Goal: Task Accomplishment & Management: Use online tool/utility

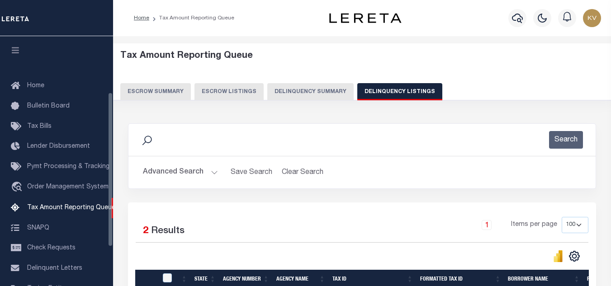
select select "100"
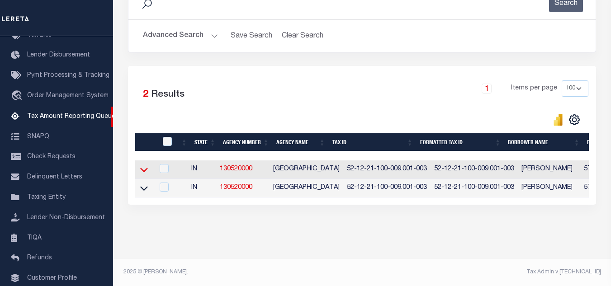
click at [146, 168] on icon at bounding box center [144, 170] width 8 height 5
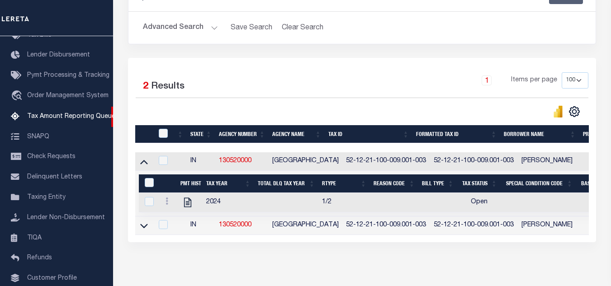
scroll to position [190, 0]
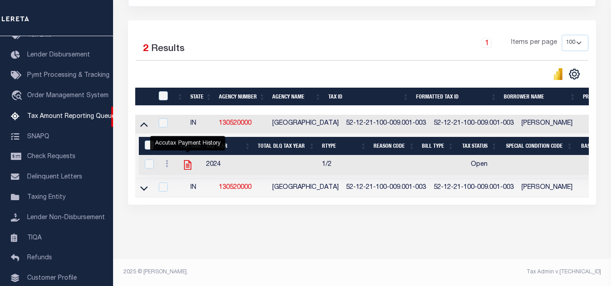
click at [188, 159] on icon "" at bounding box center [188, 165] width 12 height 12
checkbox input "true"
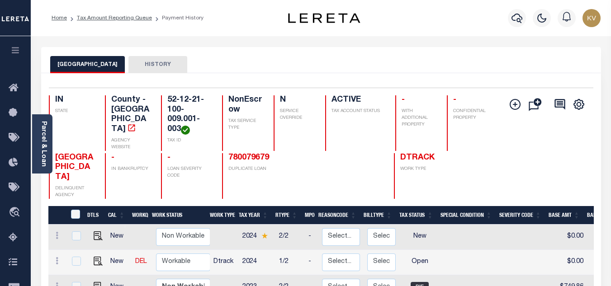
scroll to position [91, 0]
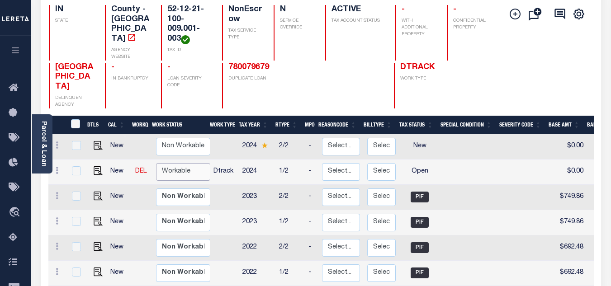
click at [184, 163] on select "Non Workable Workable" at bounding box center [183, 172] width 54 height 18
checkbox input "true"
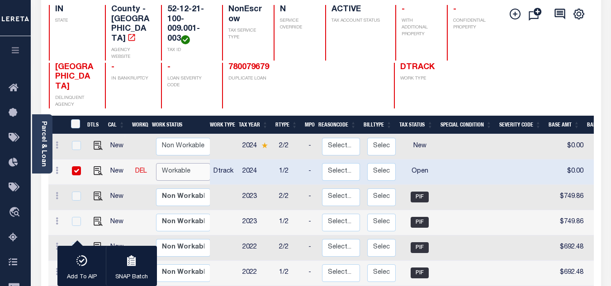
select select "true"
click at [156, 163] on select "Non Workable Workable" at bounding box center [183, 172] width 54 height 18
checkbox input "false"
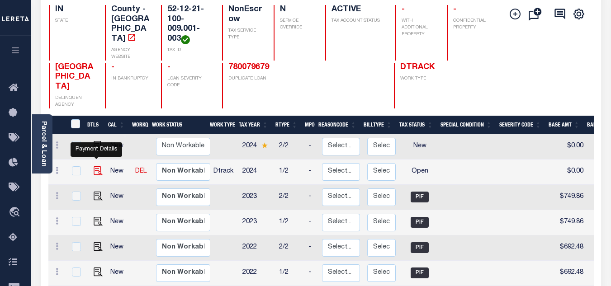
click at [94, 167] on img "" at bounding box center [98, 171] width 9 height 9
checkbox input "true"
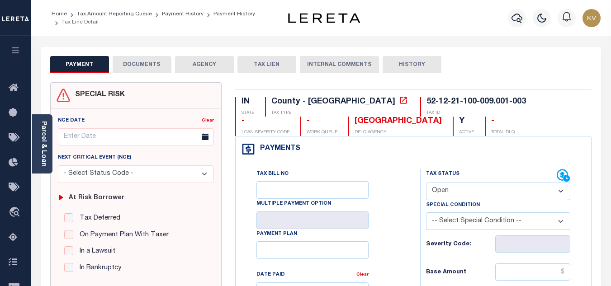
scroll to position [91, 0]
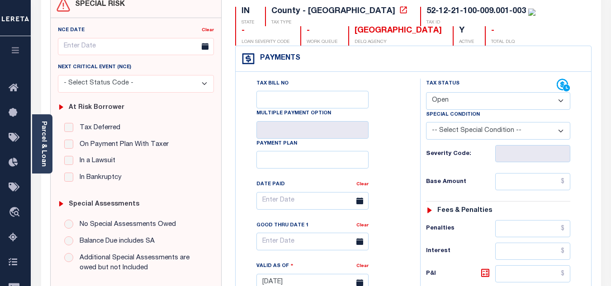
click at [466, 102] on select "- Select Status Code - Open Due/Unpaid Paid Incomplete No Tax Due Internal Refu…" at bounding box center [498, 101] width 144 height 18
select select "PYD"
click at [426, 93] on select "- Select Status Code - Open Due/Unpaid Paid Incomplete No Tax Due Internal Refu…" at bounding box center [498, 101] width 144 height 18
type input "[DATE]"
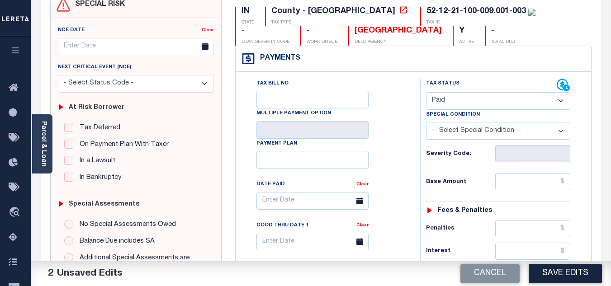
click at [411, 148] on div "Tax Bill No Multiple Payment Option Payment Plan Clear" at bounding box center [326, 279] width 176 height 400
click at [515, 188] on input "text" at bounding box center [533, 181] width 75 height 17
type input "$0.00"
click at [482, 181] on h6 "Base Amount" at bounding box center [460, 182] width 69 height 7
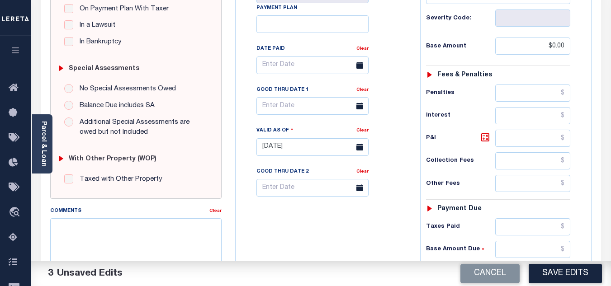
scroll to position [272, 0]
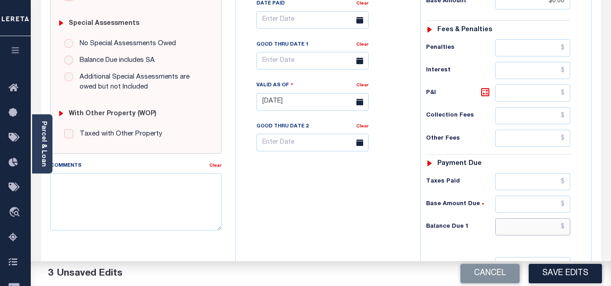
click at [509, 227] on input "text" at bounding box center [533, 227] width 75 height 17
type input "$0.00"
click at [362, 222] on div "Tax Bill No Multiple Payment Option Payment Plan Clear" at bounding box center [326, 98] width 176 height 400
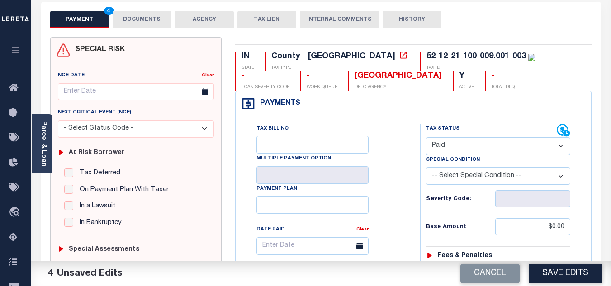
scroll to position [0, 0]
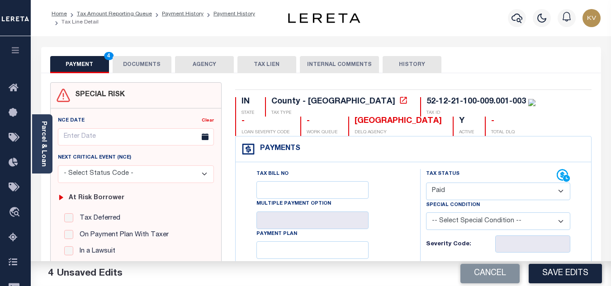
click at [149, 65] on button "DOCUMENTS" at bounding box center [142, 64] width 59 height 17
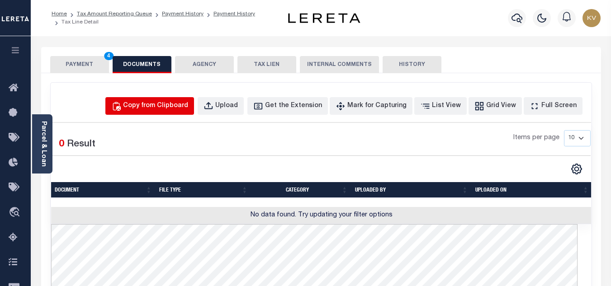
drag, startPoint x: 164, startPoint y: 115, endPoint x: 165, endPoint y: 109, distance: 6.0
click at [164, 115] on div "Copy from Clipboard Upload Get the Extension Mark for Capturing Got it List Vie…" at bounding box center [321, 289] width 541 height 413
click at [165, 105] on div "Copy from Clipboard" at bounding box center [155, 106] width 65 height 10
select select "POP"
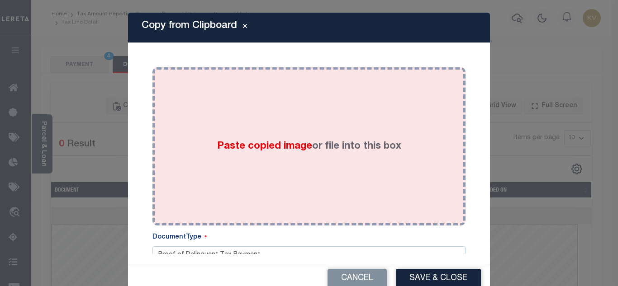
click at [222, 133] on div "Paste copied image or file into this box" at bounding box center [309, 146] width 300 height 145
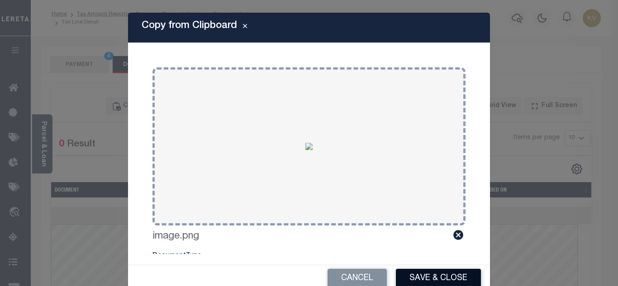
click at [439, 277] on button "Save & Close" at bounding box center [438, 278] width 85 height 19
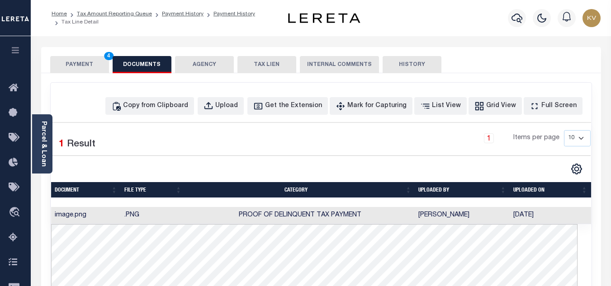
click at [62, 58] on button "PAYMENT 4" at bounding box center [79, 64] width 59 height 17
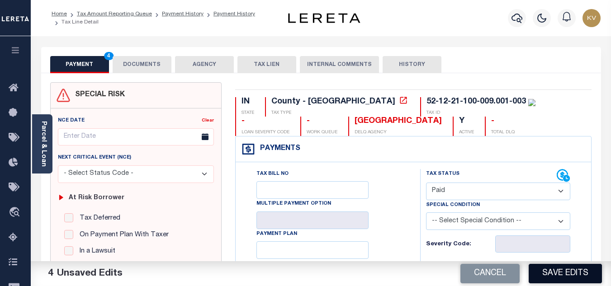
click at [567, 279] on button "Save Edits" at bounding box center [565, 273] width 73 height 19
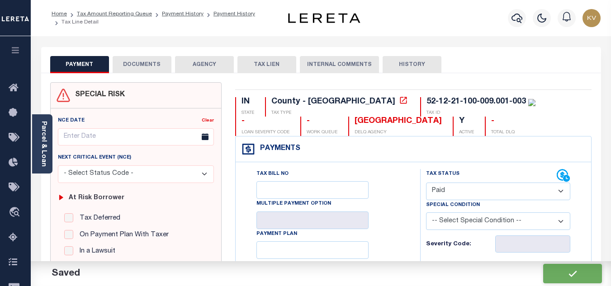
checkbox input "false"
type input "$0"
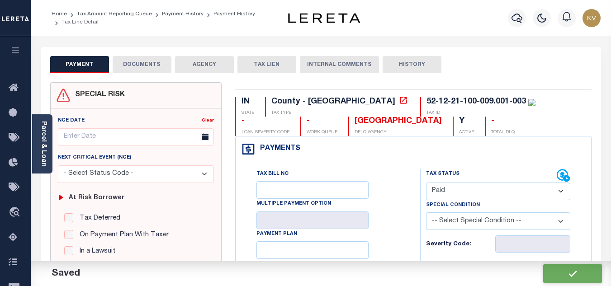
type input "$0"
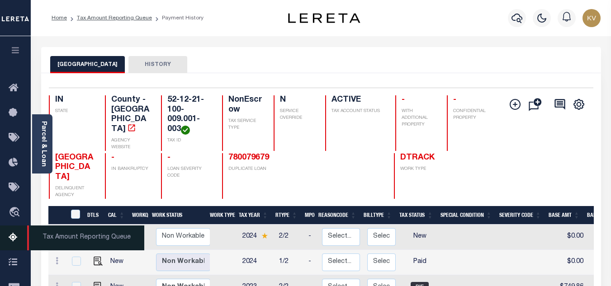
click at [9, 238] on icon at bounding box center [16, 238] width 14 height 11
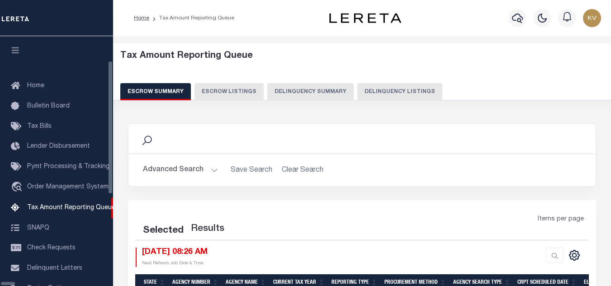
click at [358, 96] on button "Delinquency Listings" at bounding box center [400, 91] width 85 height 17
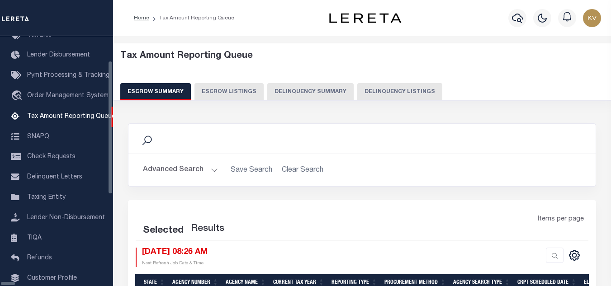
select select "100"
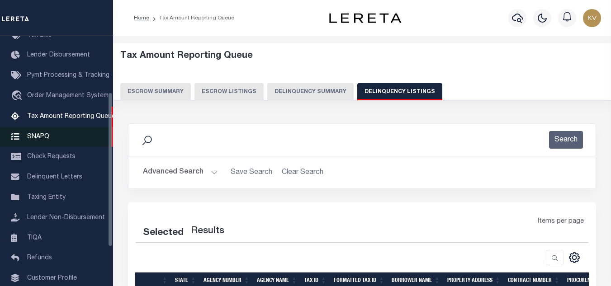
select select "100"
